Goal: Information Seeking & Learning: Learn about a topic

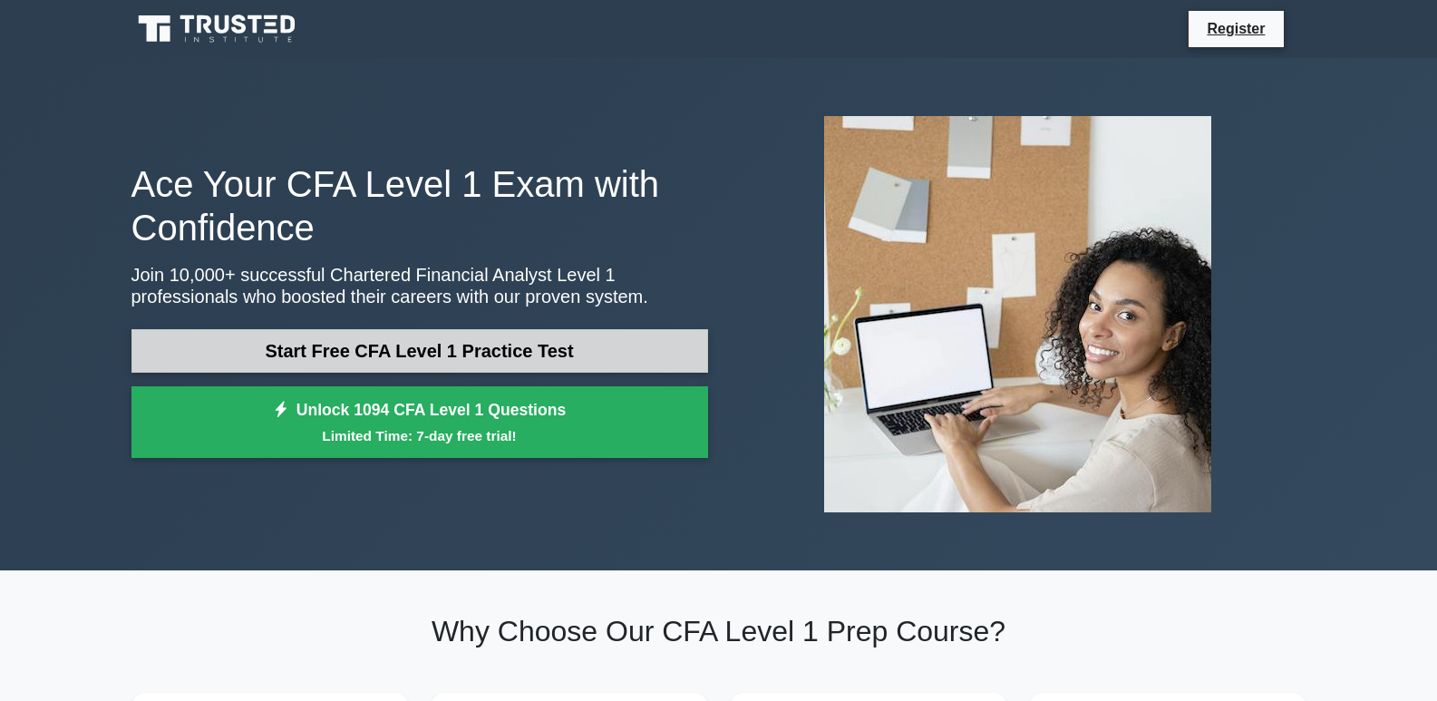
click at [491, 346] on link "Start Free CFA Level 1 Practice Test" at bounding box center [419, 351] width 577 height 44
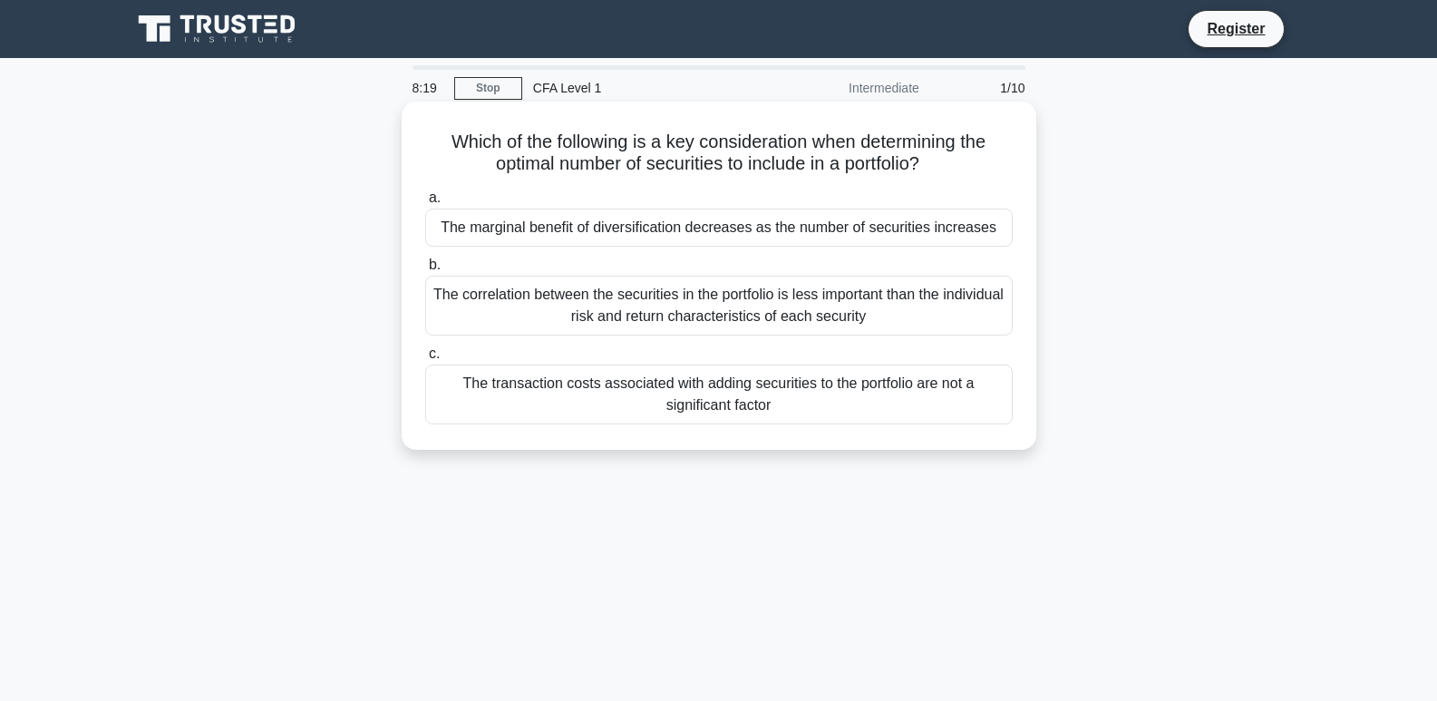
click at [836, 290] on div "The correlation between the securities in the portfolio is less important than …" at bounding box center [719, 306] width 588 height 60
click at [425, 271] on input "b. The correlation between the securities in the portfolio is less important th…" at bounding box center [425, 265] width 0 height 12
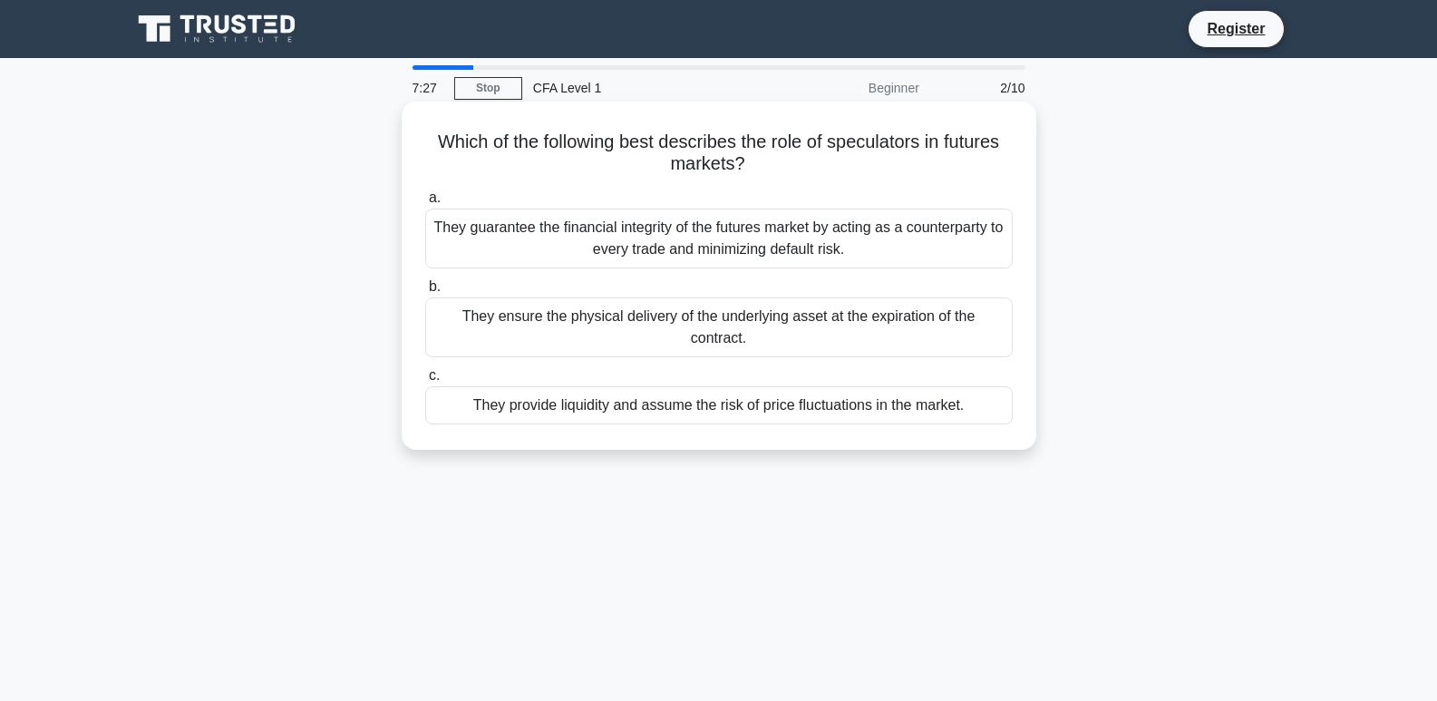
click at [890, 386] on div "They provide liquidity and assume the risk of price fluctuations in the market." at bounding box center [719, 405] width 588 height 38
click at [425, 382] on input "c. They provide liquidity and assume the risk of price fluctuations in the mark…" at bounding box center [425, 376] width 0 height 12
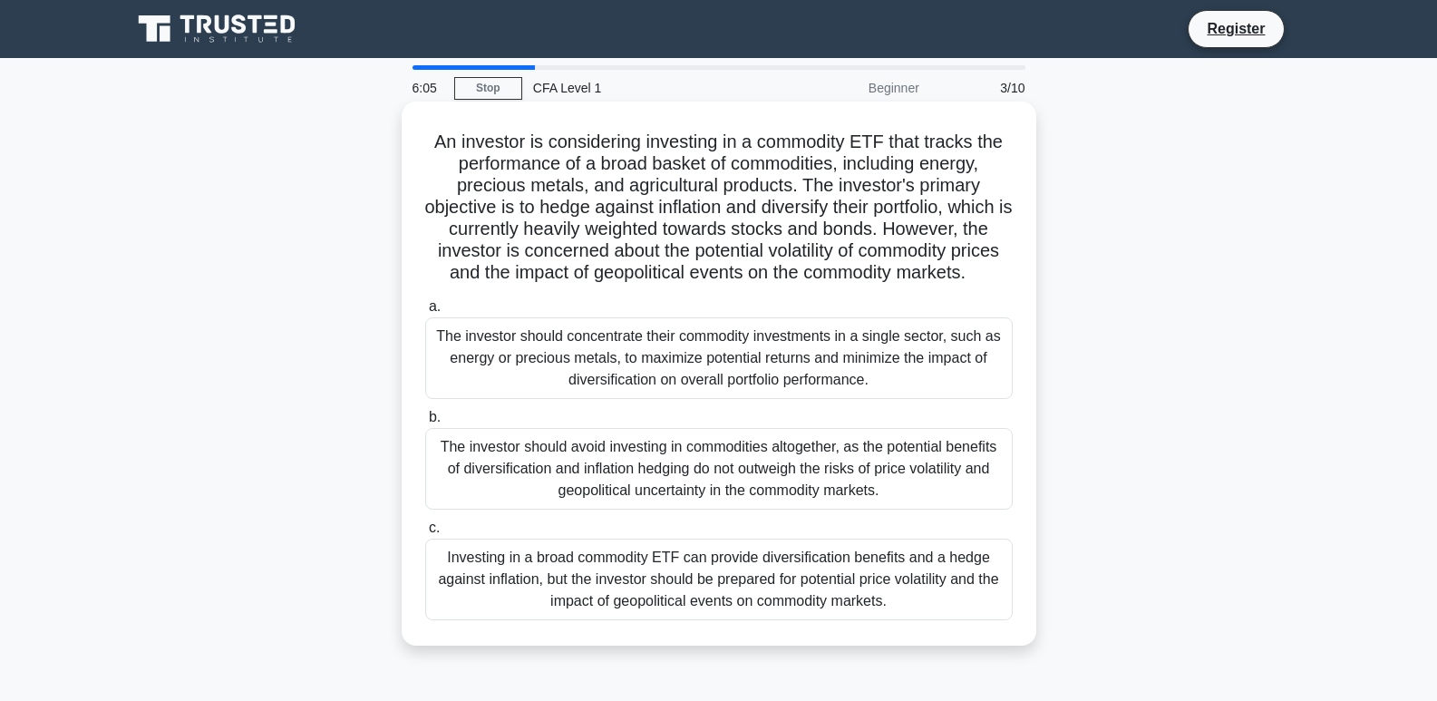
click at [861, 596] on div "Investing in a broad commodity ETF can provide diversification benefits and a h…" at bounding box center [719, 580] width 588 height 82
click at [425, 534] on input "c. Investing in a broad commodity ETF can provide diversification benefits and …" at bounding box center [425, 528] width 0 height 12
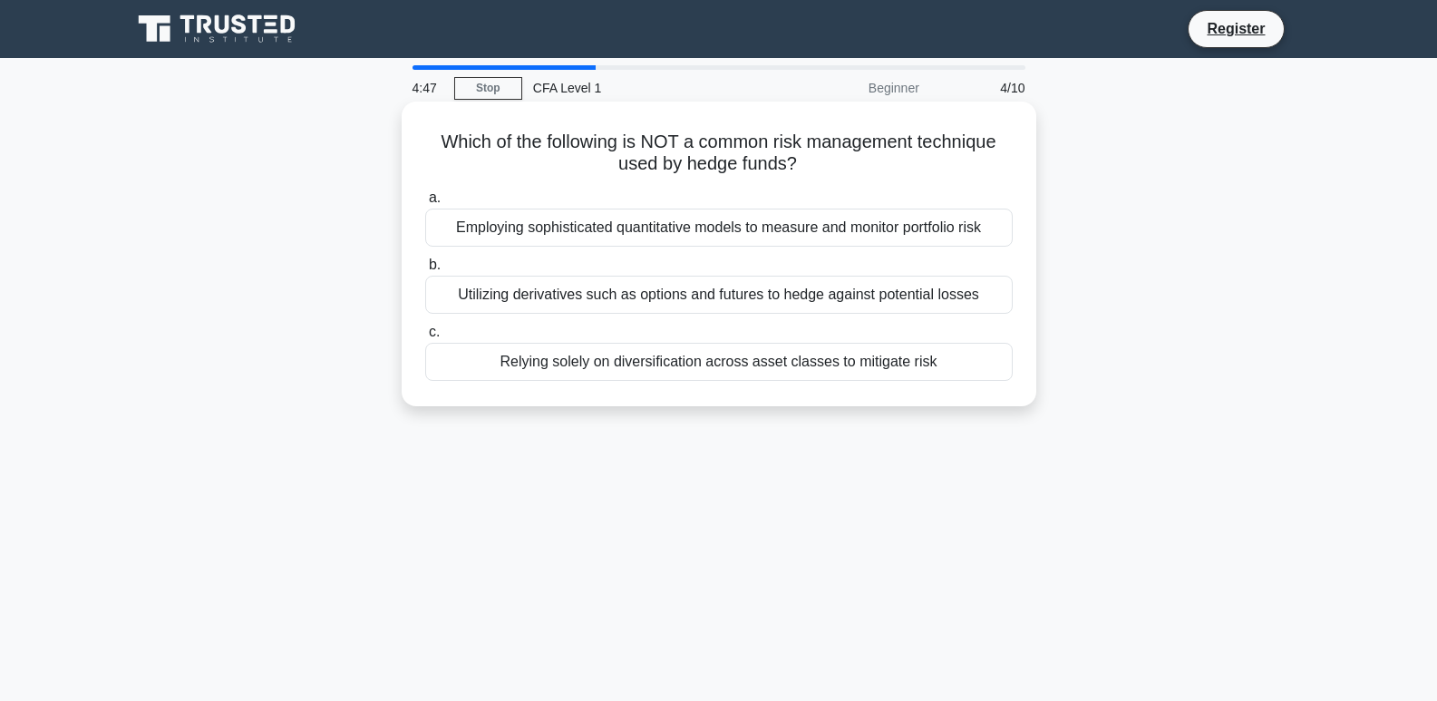
click at [785, 363] on div "Relying solely on diversification across asset classes to mitigate risk" at bounding box center [719, 362] width 588 height 38
click at [425, 338] on input "c. Relying solely on diversification across asset classes to mitigate risk" at bounding box center [425, 332] width 0 height 12
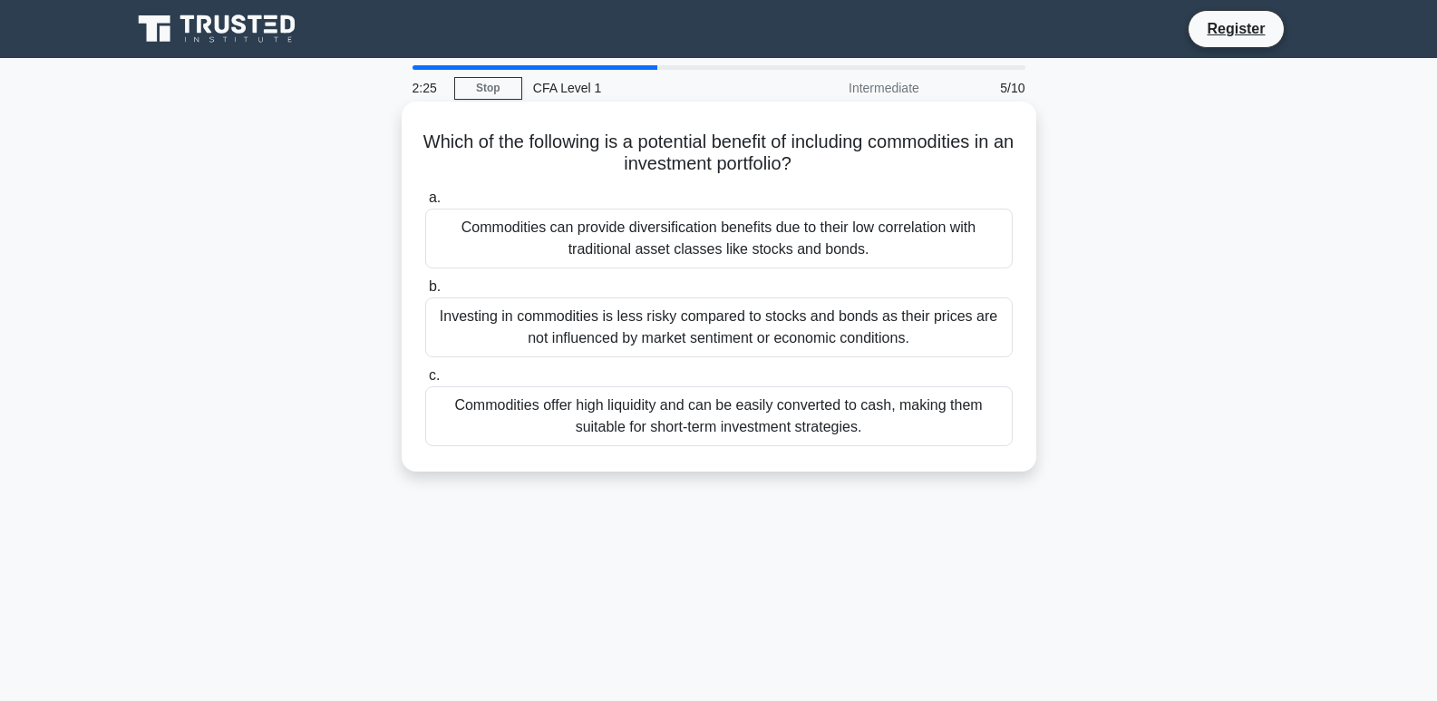
click at [829, 419] on div "Commodities offer high liquidity and can be easily converted to cash, making th…" at bounding box center [719, 416] width 588 height 60
click at [425, 382] on input "c. Commodities offer high liquidity and can be easily converted to cash, making…" at bounding box center [425, 376] width 0 height 12
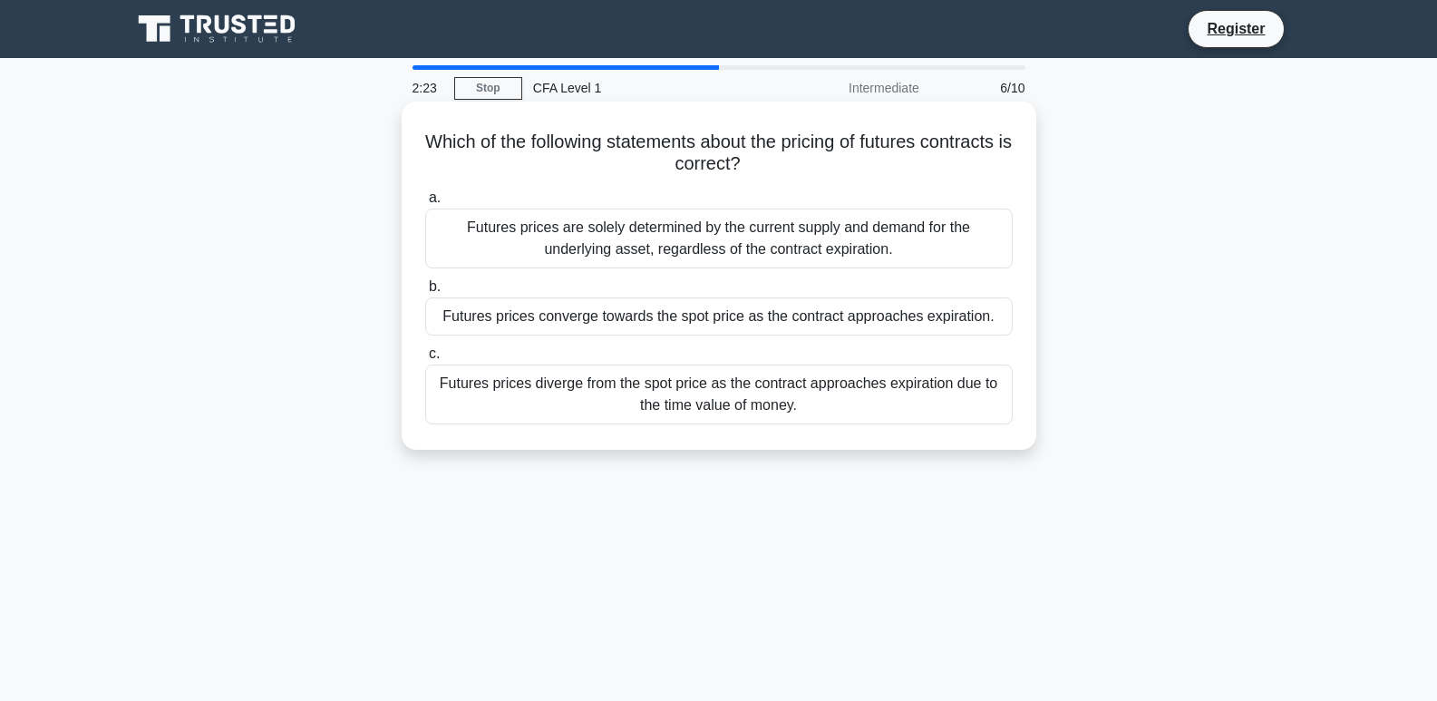
click at [829, 399] on div "Futures prices diverge from the spot price as the contract approaches expiratio…" at bounding box center [719, 395] width 588 height 60
click at [425, 360] on input "c. Futures prices diverge from the spot price as the contract approaches expira…" at bounding box center [425, 354] width 0 height 12
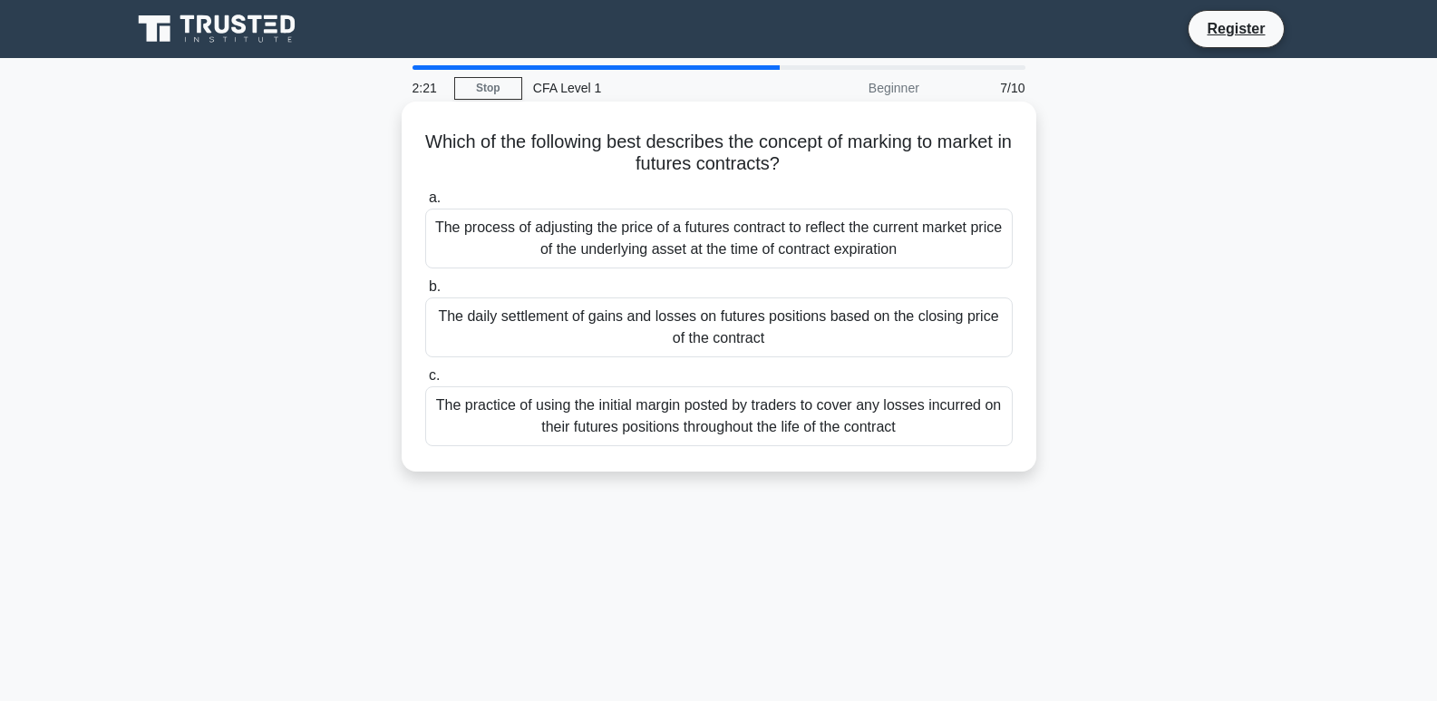
click at [701, 430] on div "The practice of using the initial margin posted by traders to cover any losses …" at bounding box center [719, 416] width 588 height 60
click at [425, 382] on input "c. The practice of using the initial margin posted by traders to cover any loss…" at bounding box center [425, 376] width 0 height 12
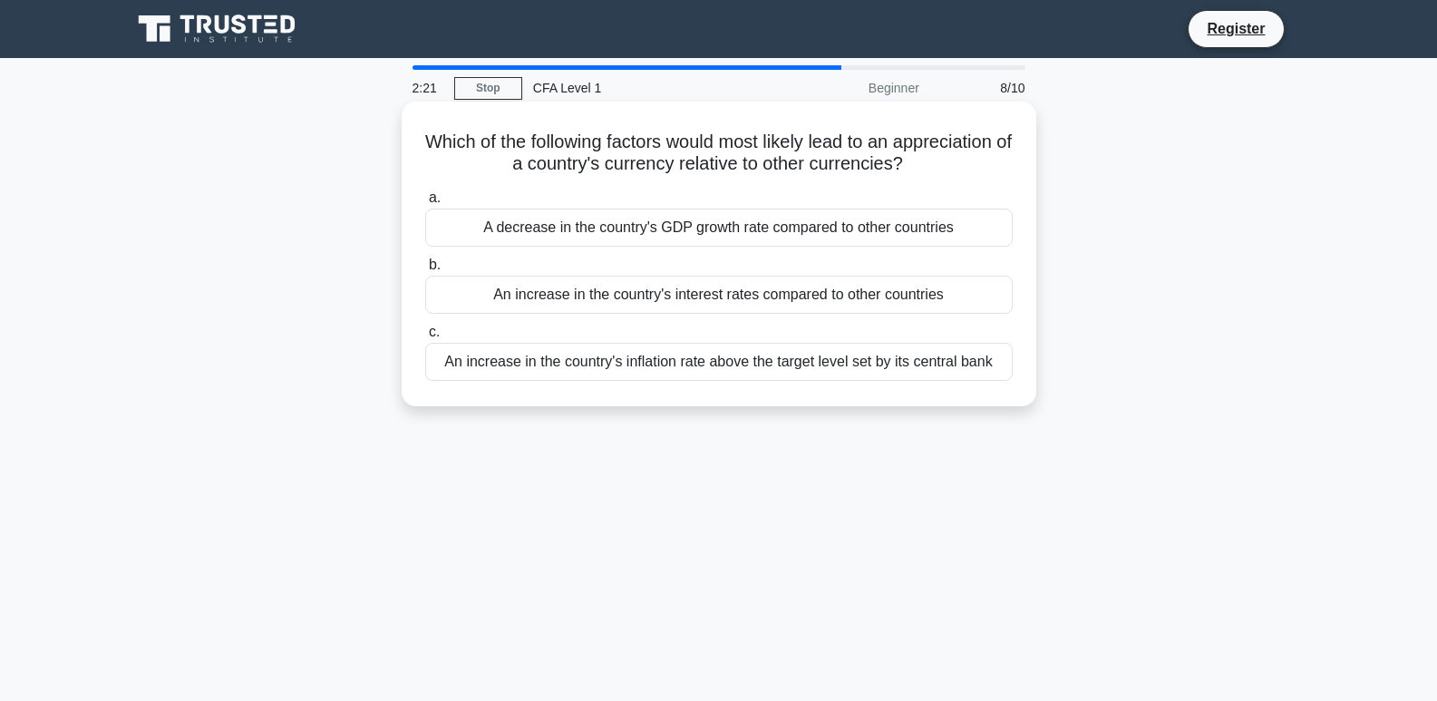
drag, startPoint x: 712, startPoint y: 394, endPoint x: 714, endPoint y: 373, distance: 20.9
click at [713, 379] on div "Which of the following factors would most likely lead to an appreciation of a c…" at bounding box center [719, 254] width 620 height 290
click at [714, 372] on div "An increase in the country's inflation rate above the target level set by its c…" at bounding box center [719, 362] width 588 height 38
click at [425, 338] on input "c. An increase in the country's inflation rate above the target level set by it…" at bounding box center [425, 332] width 0 height 12
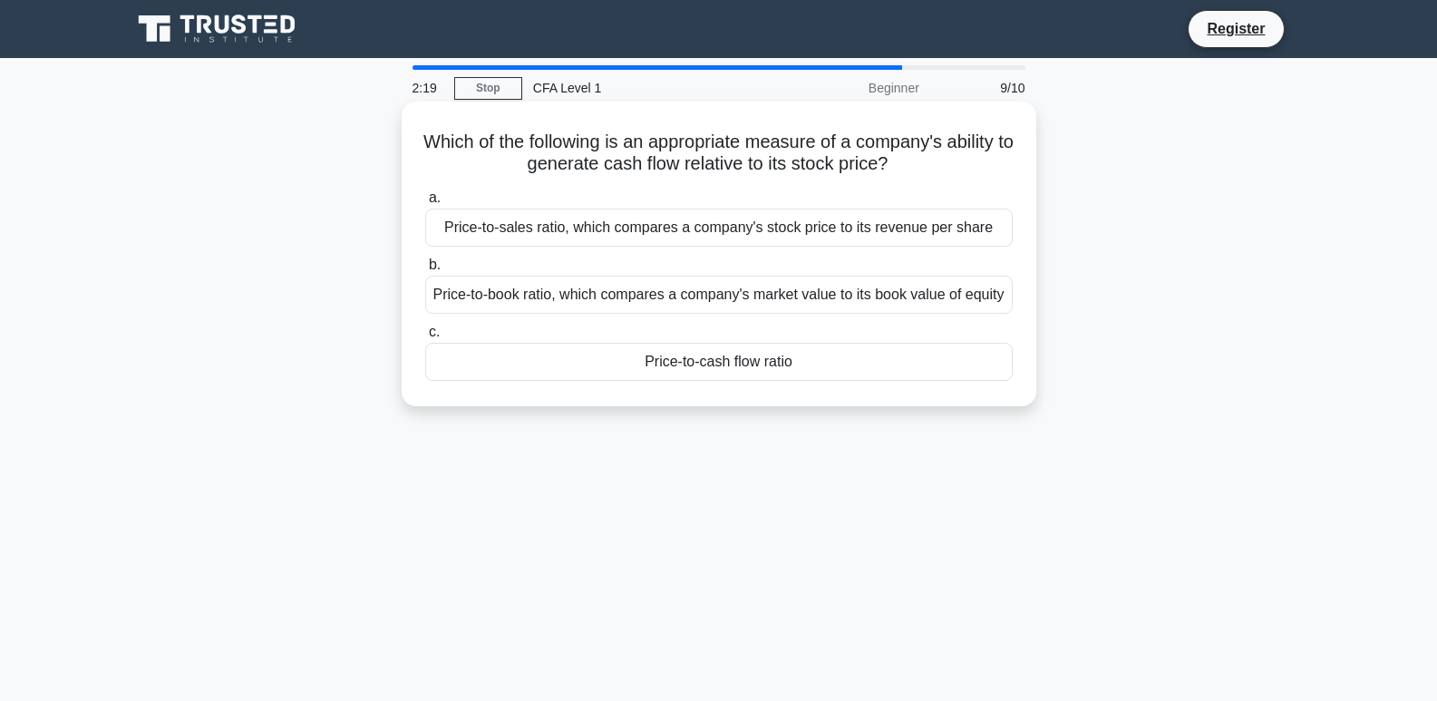
click at [770, 275] on label "b. Price-to-book ratio, which compares a company's market value to its book val…" at bounding box center [719, 284] width 588 height 60
click at [425, 271] on input "b. Price-to-book ratio, which compares a company's market value to its book val…" at bounding box center [425, 265] width 0 height 12
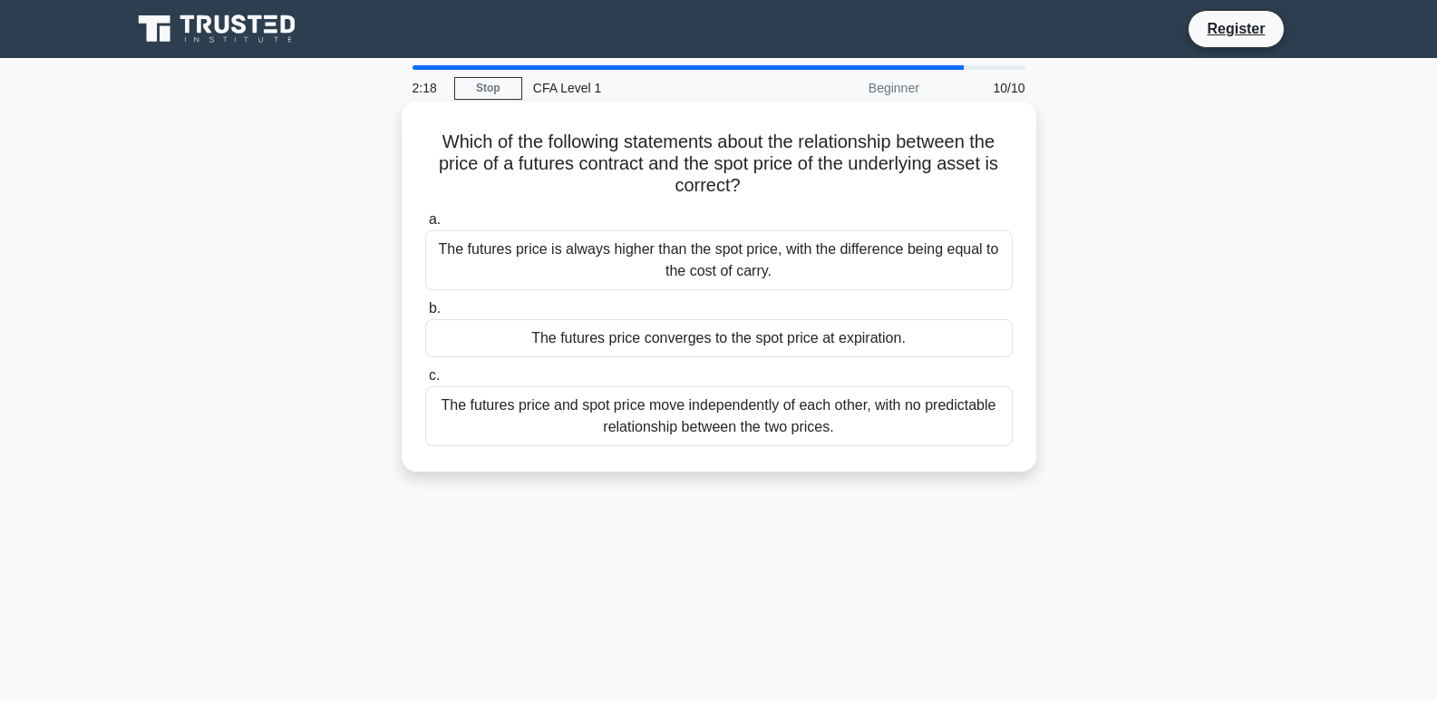
click at [783, 258] on div "The futures price is always higher than the spot price, with the difference bei…" at bounding box center [719, 260] width 588 height 60
click at [425, 226] on input "a. The futures price is always higher than the spot price, with the difference …" at bounding box center [425, 220] width 0 height 12
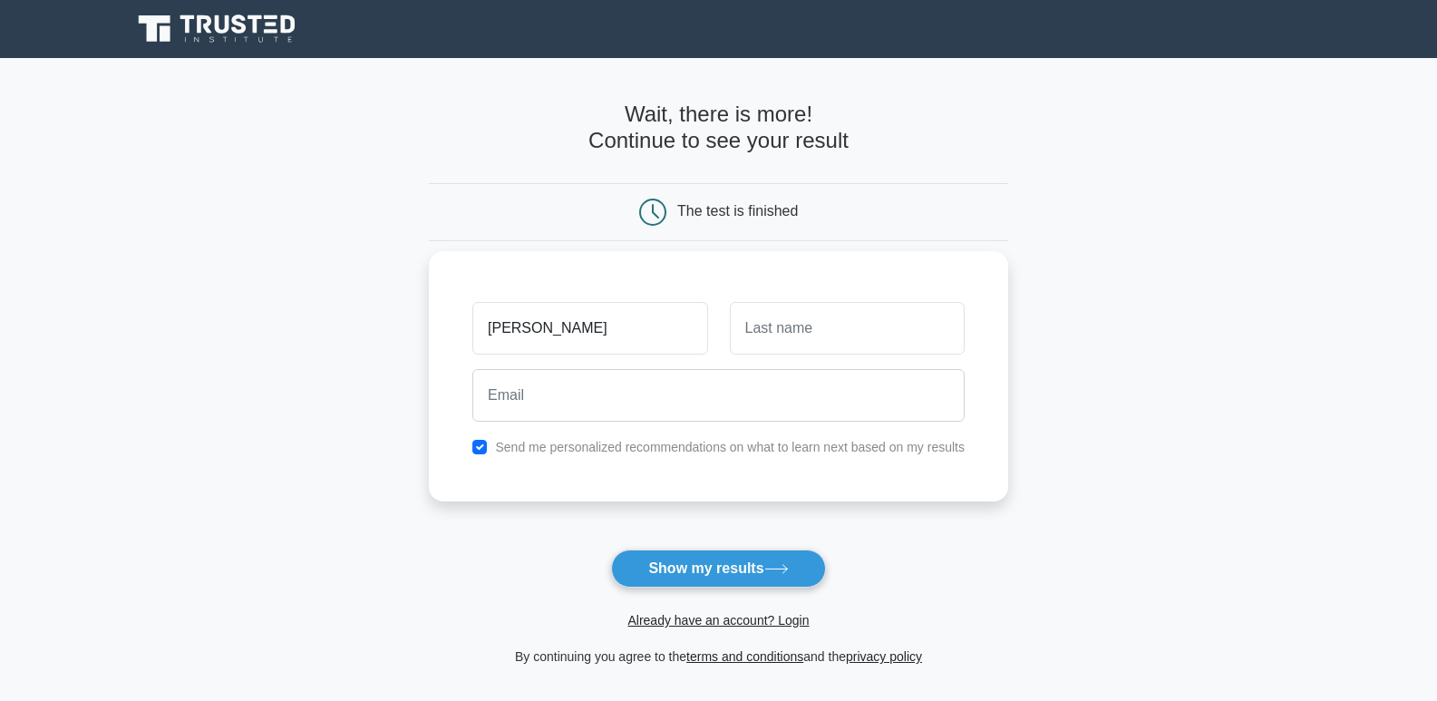
type input "DAN"
click at [808, 331] on input "text" at bounding box center [847, 328] width 235 height 53
type input "KONW"
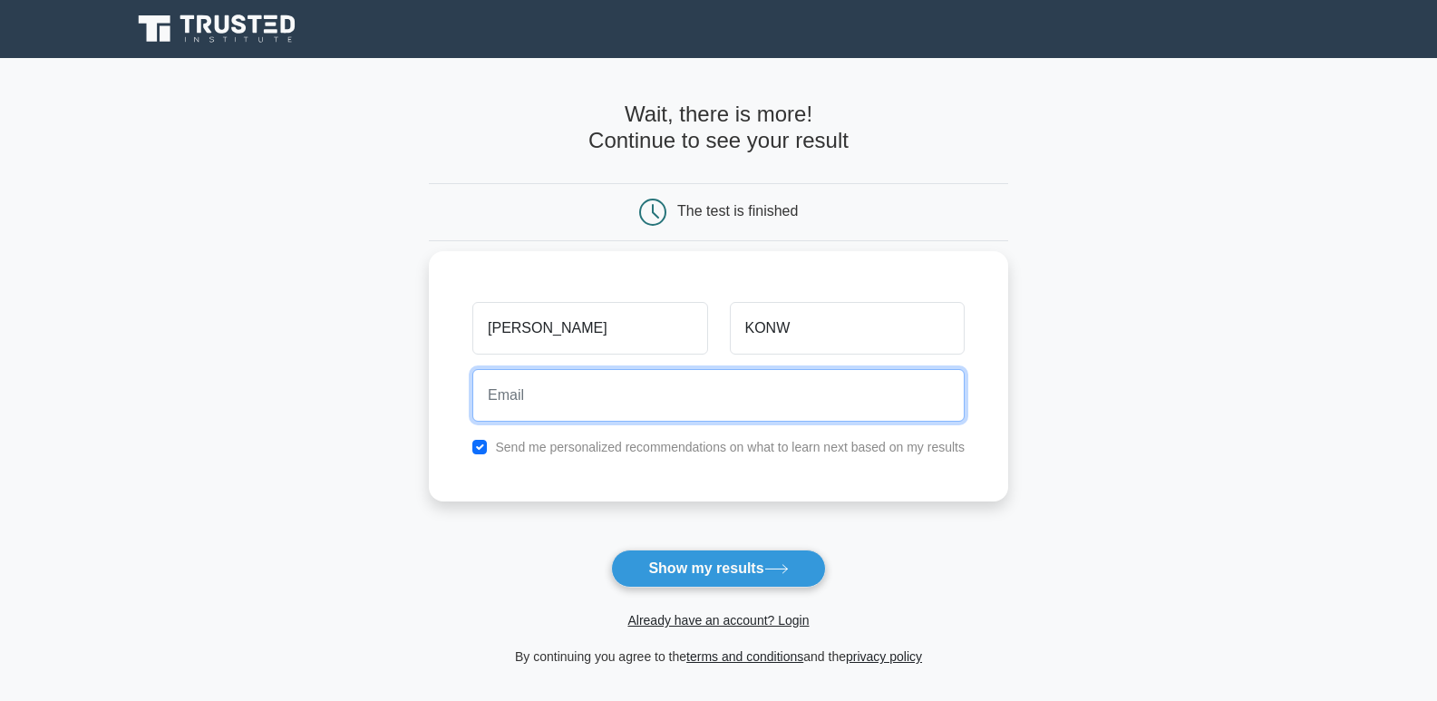
click at [555, 402] on input "email" at bounding box center [718, 395] width 492 height 53
type input "dkobe@cipa.co.bw"
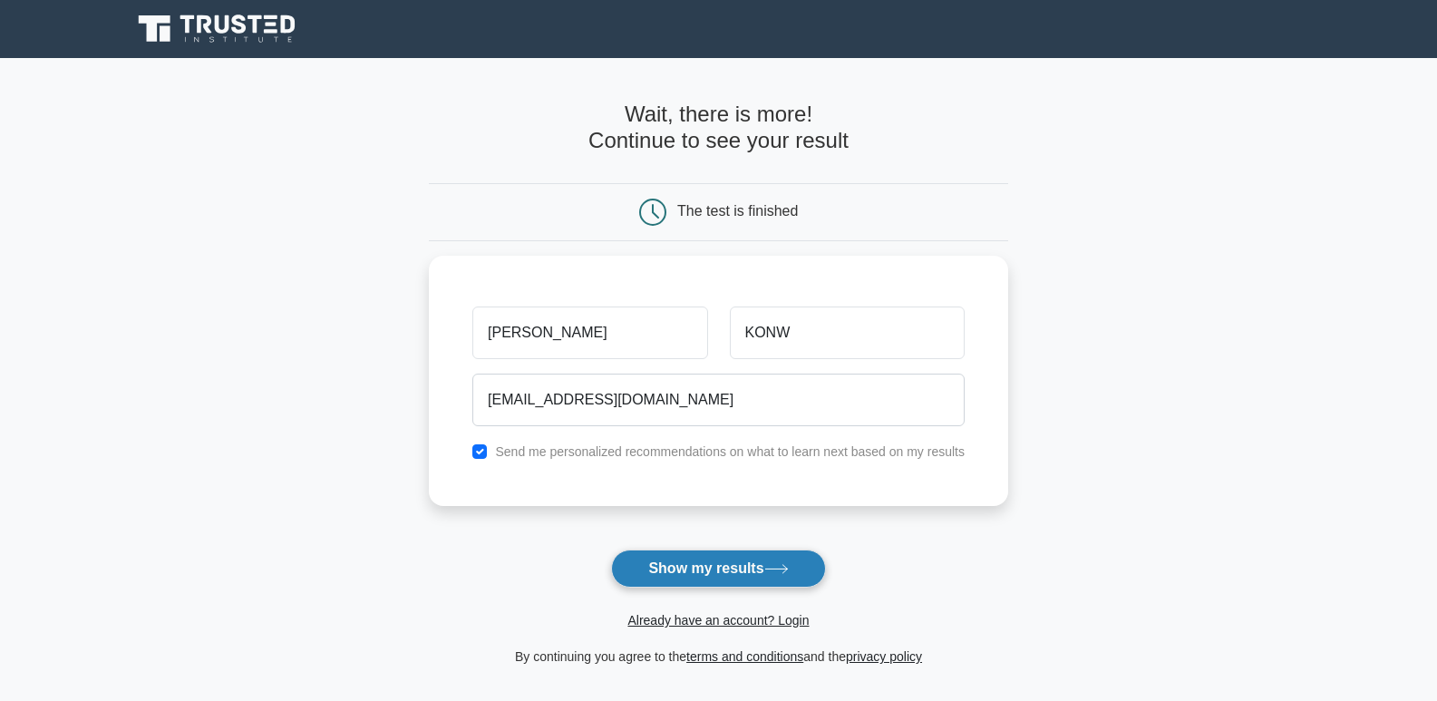
click at [765, 565] on button "Show my results" at bounding box center [718, 569] width 214 height 38
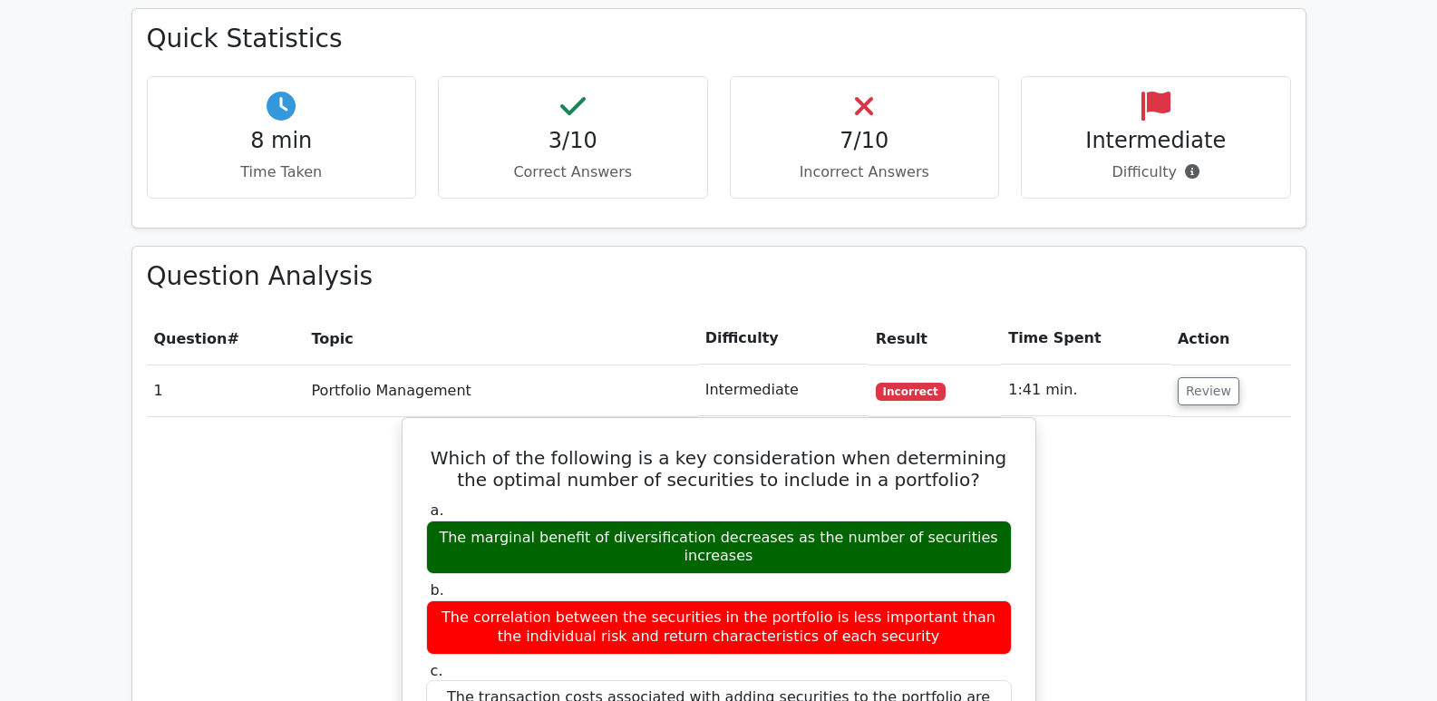
scroll to position [998, 0]
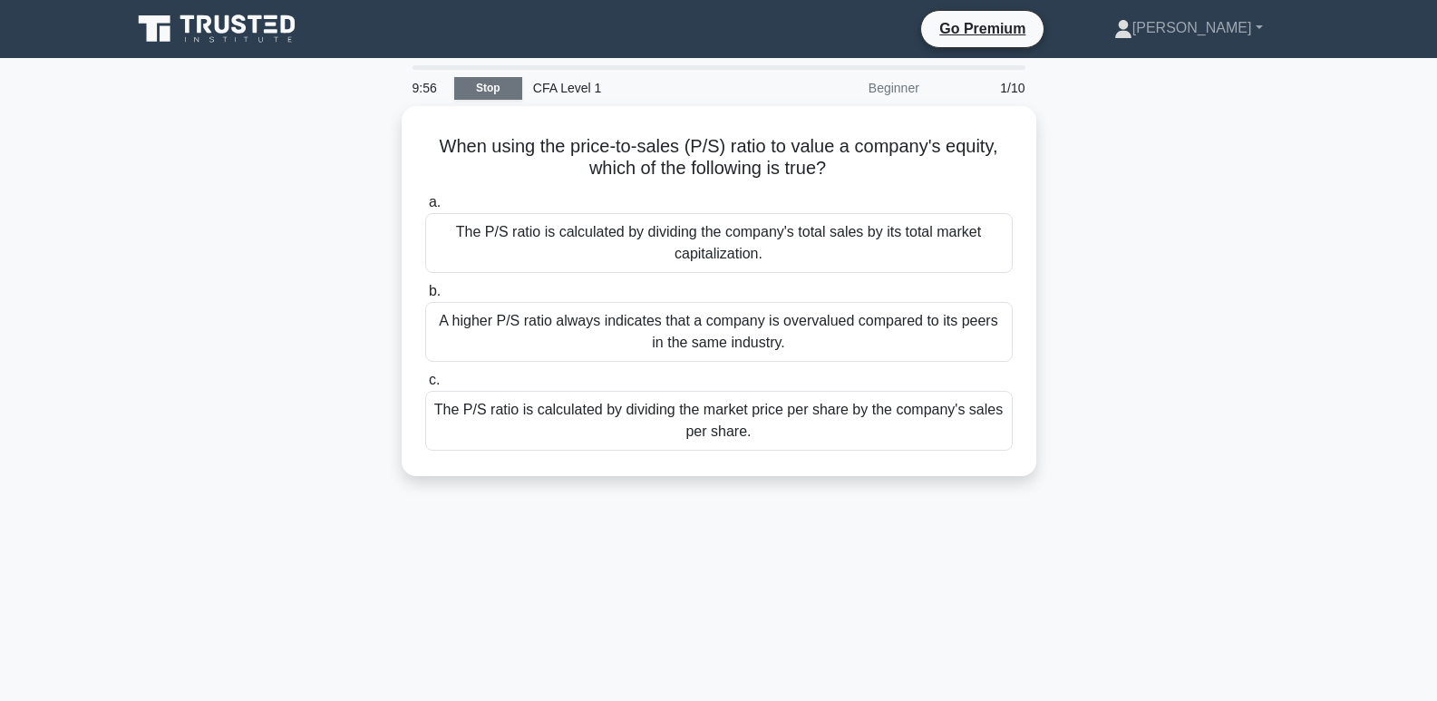
click at [482, 84] on link "Stop" at bounding box center [488, 88] width 68 height 23
